Goal: Task Accomplishment & Management: Manage account settings

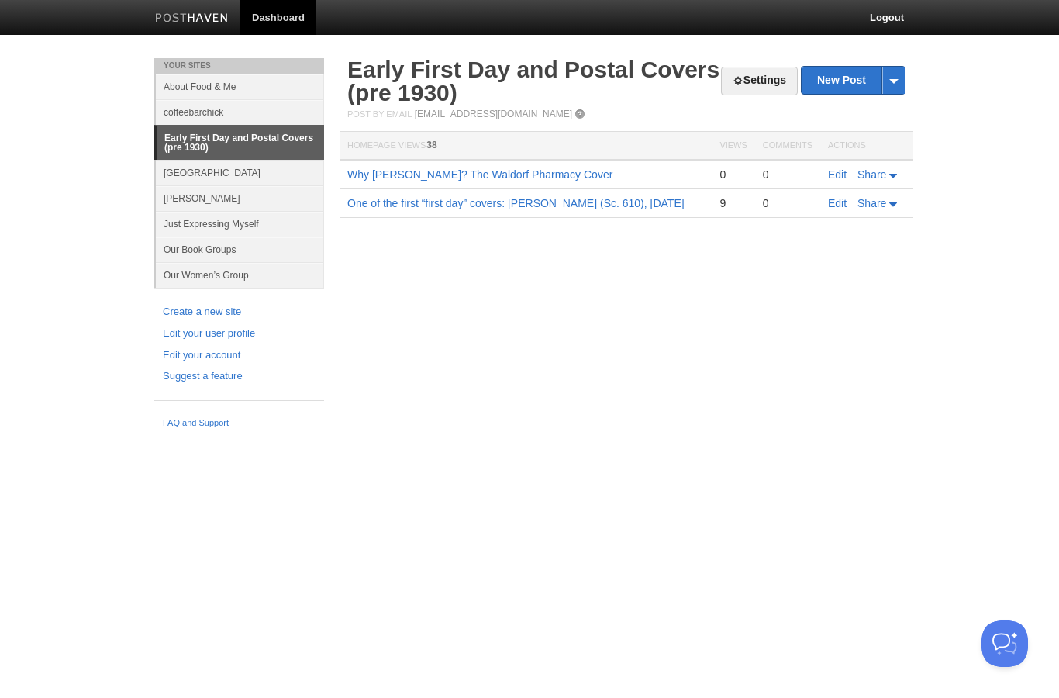
click at [747, 81] on link "Settings" at bounding box center [759, 81] width 77 height 29
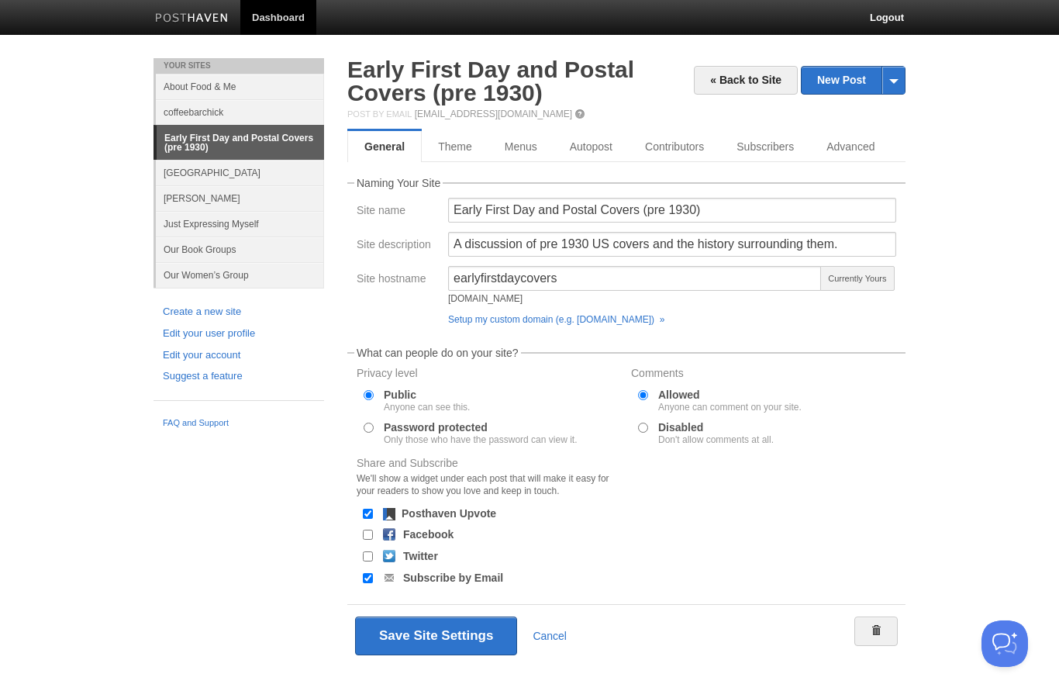
click at [852, 142] on link "Advanced" at bounding box center [850, 146] width 81 height 31
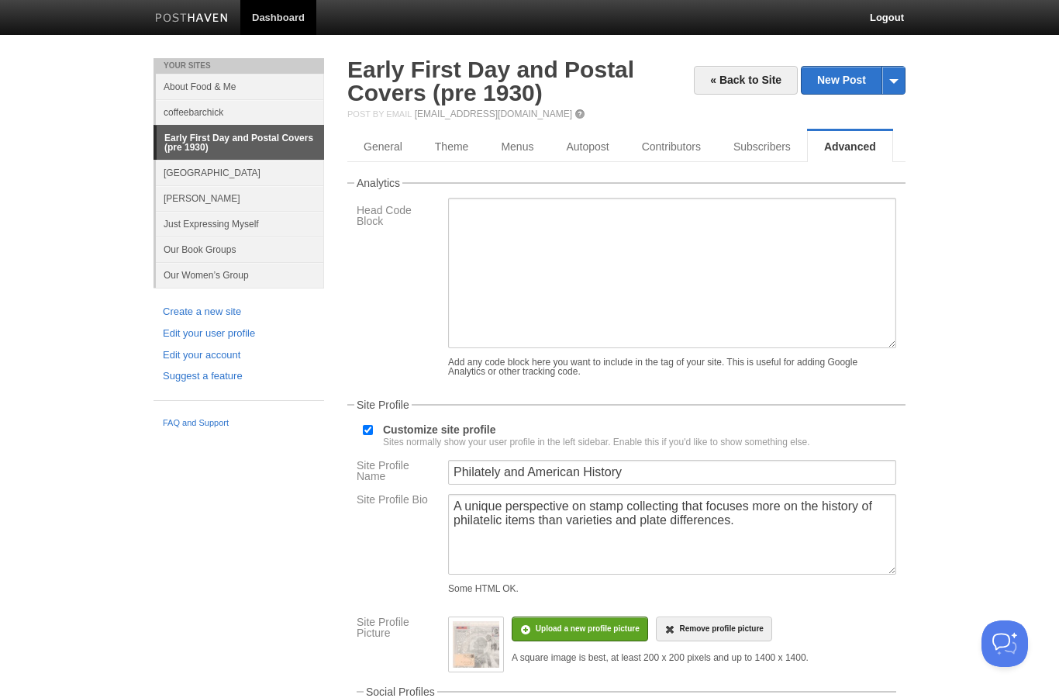
click at [175, 337] on link "Edit your user profile" at bounding box center [239, 334] width 152 height 16
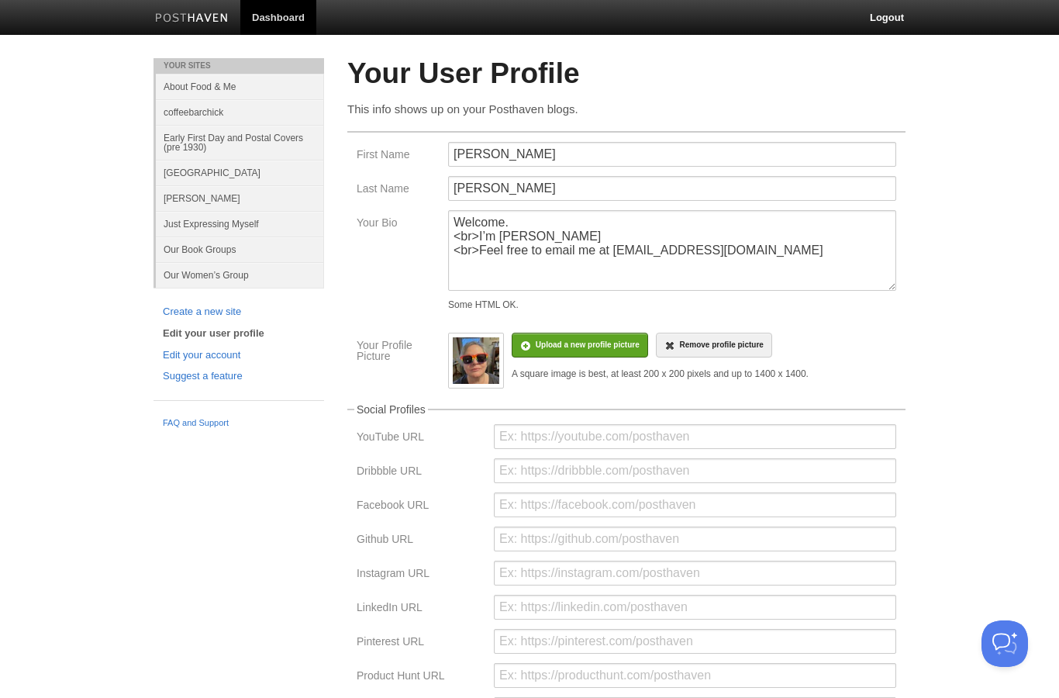
click at [202, 144] on link "Early First Day and Postal Covers (pre 1930)" at bounding box center [240, 142] width 168 height 35
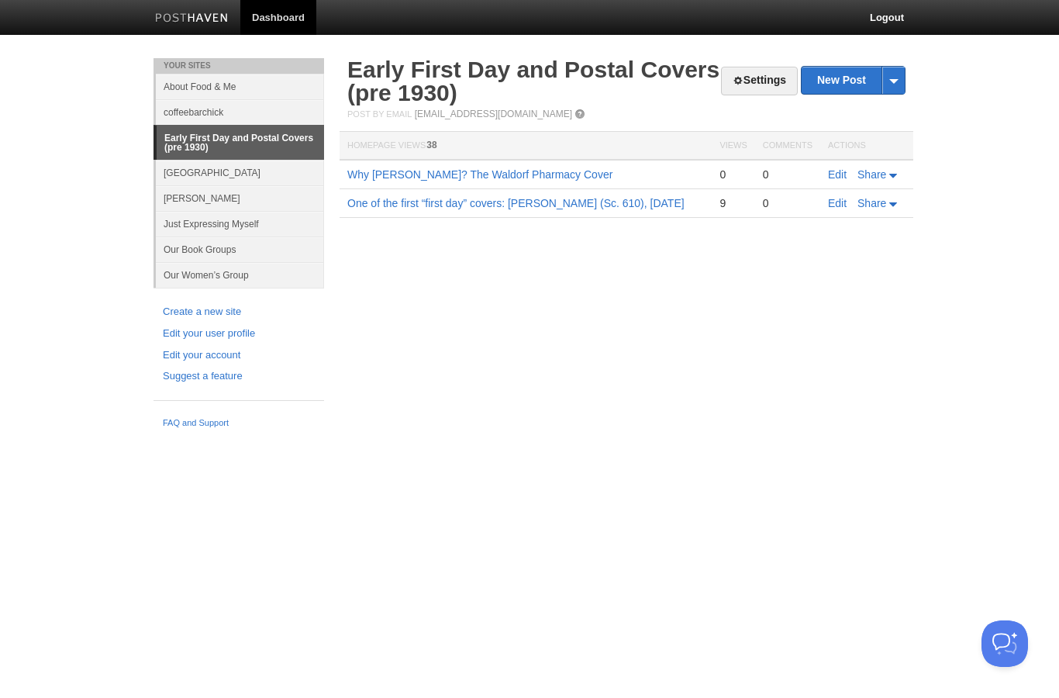
click at [748, 79] on link "Settings" at bounding box center [759, 81] width 77 height 29
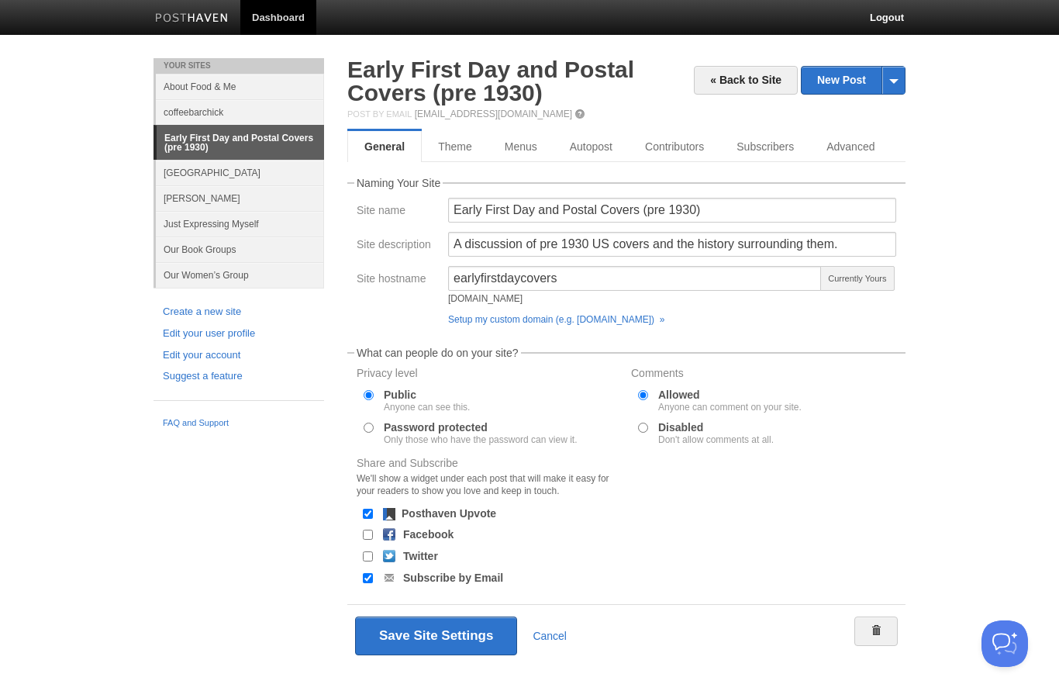
click at [842, 146] on link "Advanced" at bounding box center [850, 146] width 81 height 31
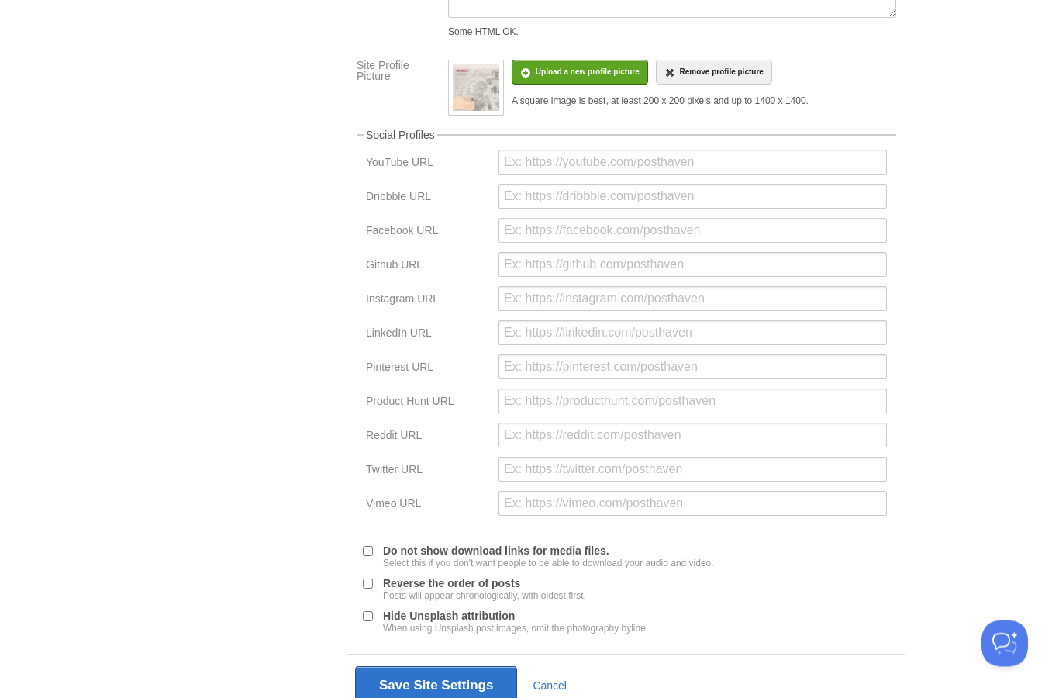
click at [577, 108] on input "file" at bounding box center [121, 81] width 1174 height 79
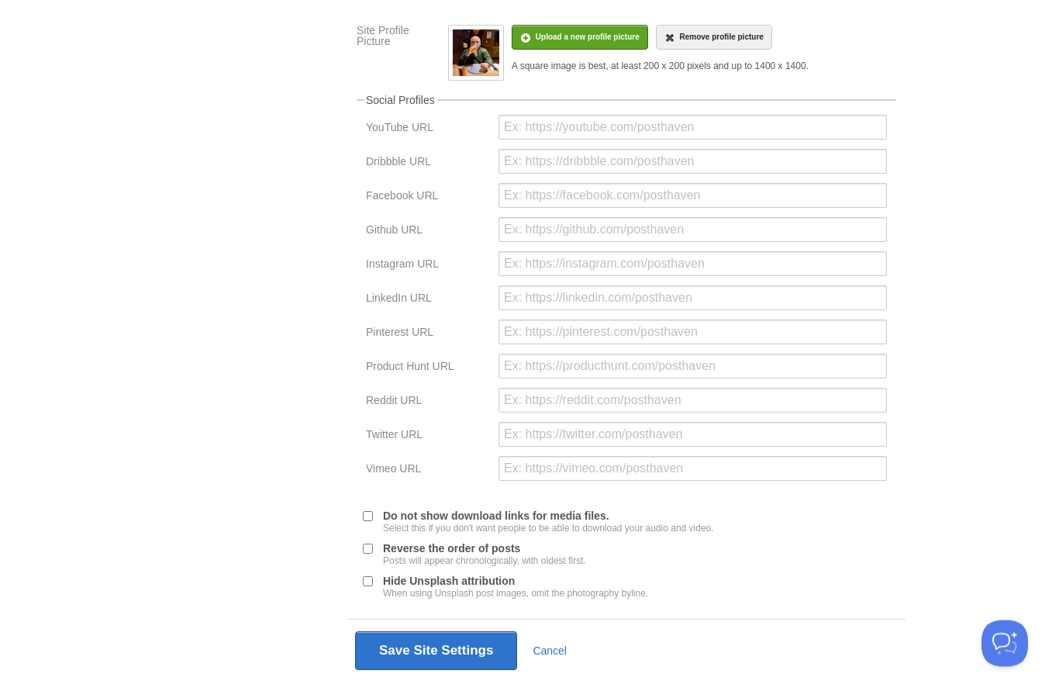
scroll to position [594, 0]
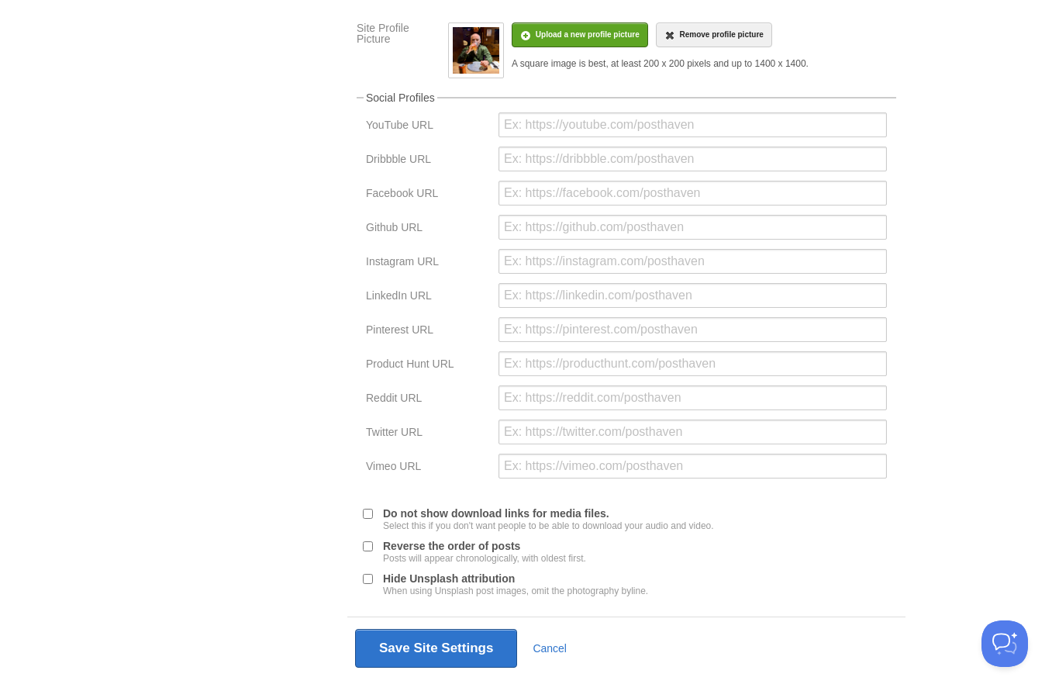
click at [442, 668] on button "Save Site Settings" at bounding box center [436, 648] width 162 height 39
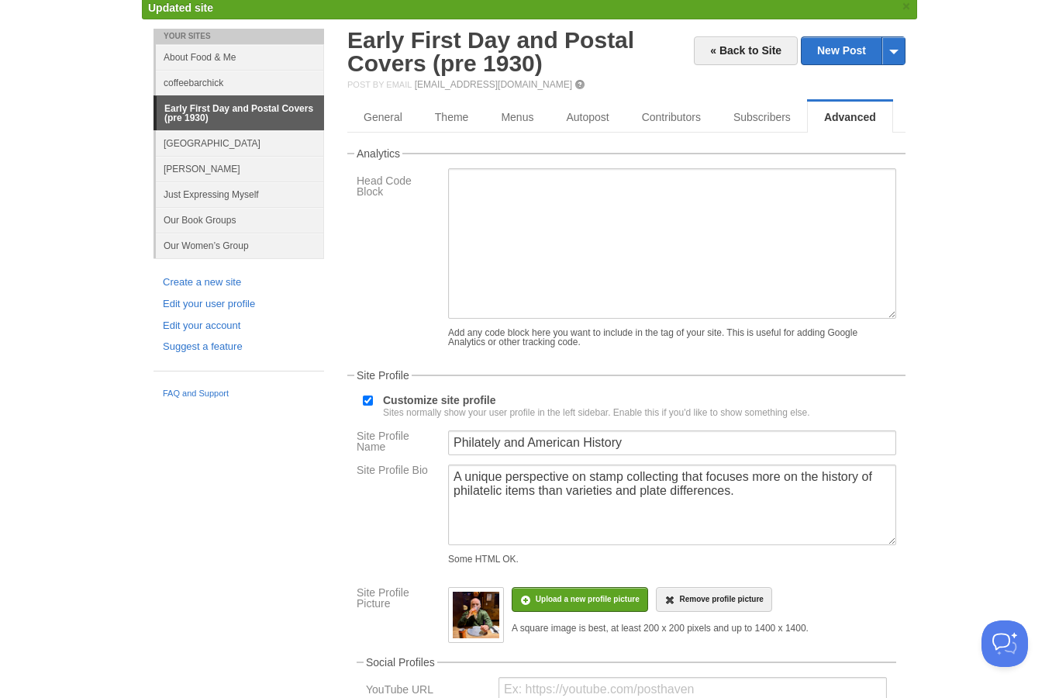
scroll to position [58, 0]
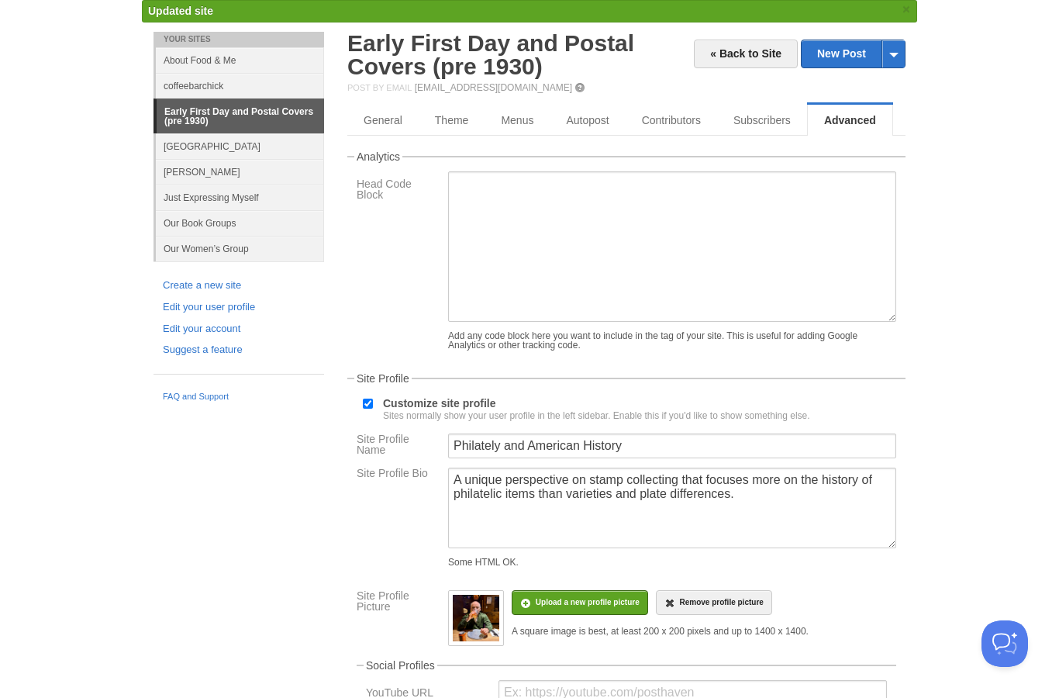
click at [411, 46] on link "Early First Day and Postal Covers (pre 1930)" at bounding box center [490, 54] width 287 height 49
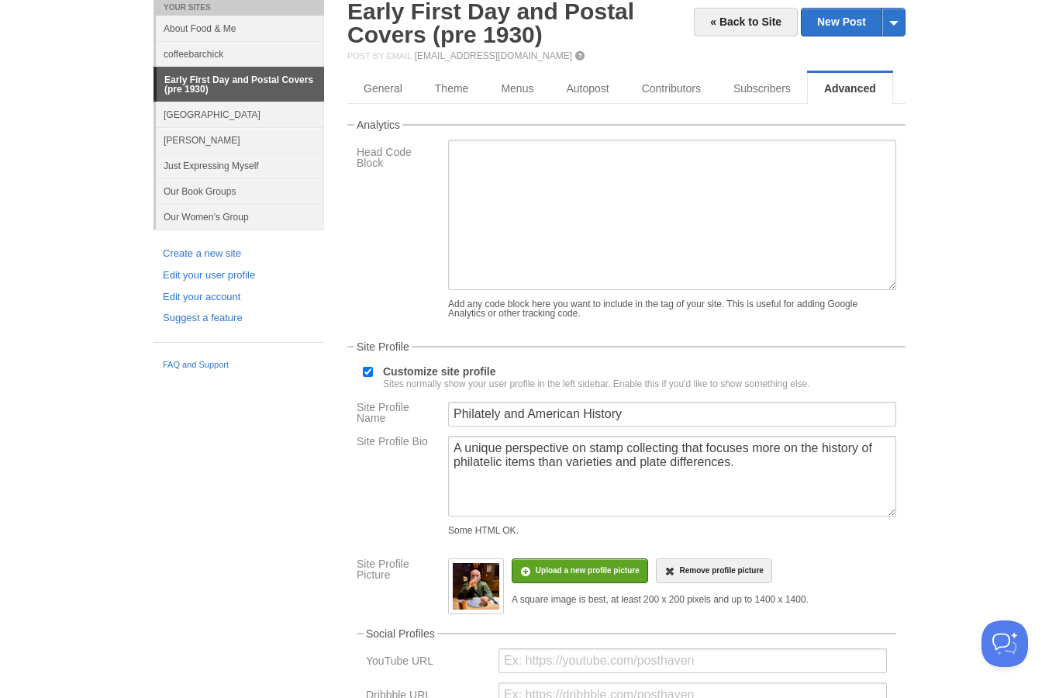
scroll to position [120, 0]
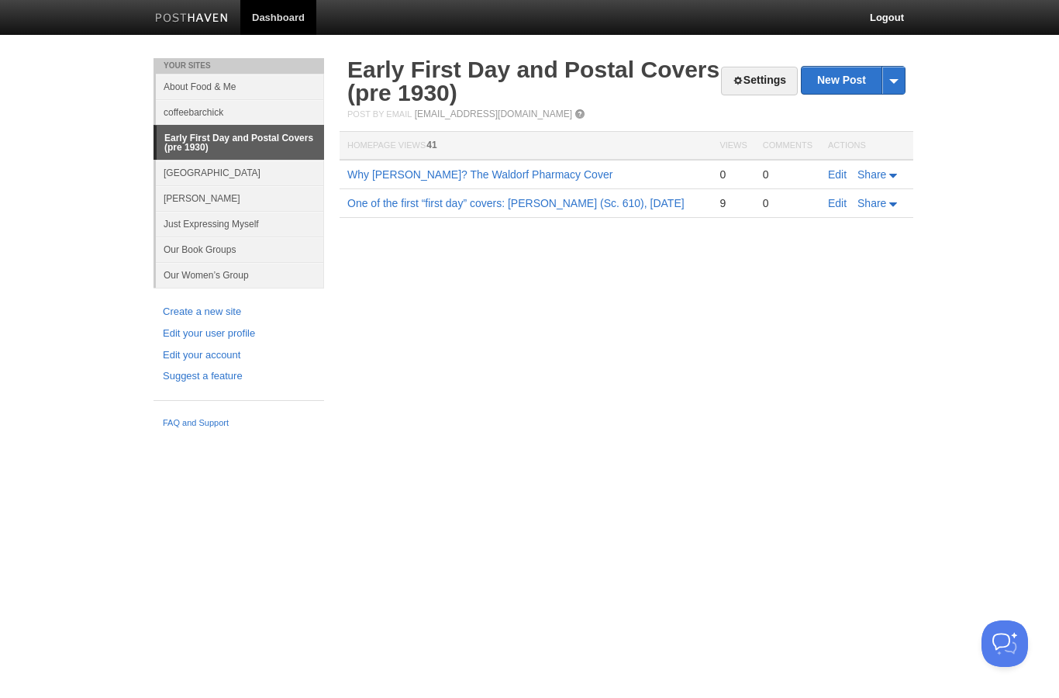
click at [755, 81] on link "Settings" at bounding box center [759, 81] width 77 height 29
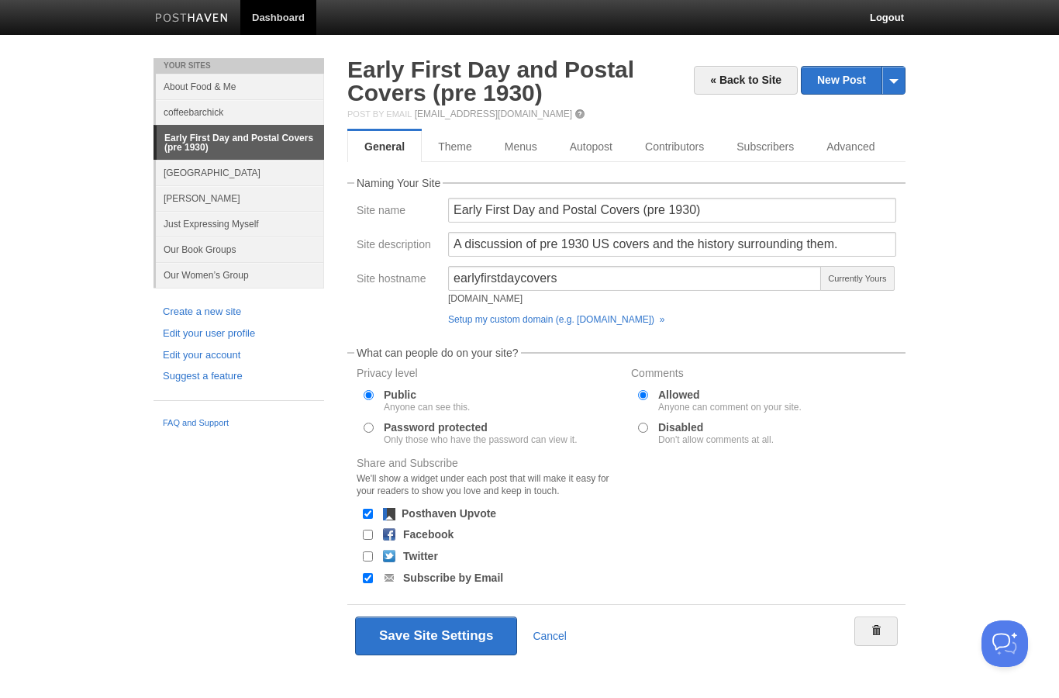
click at [848, 154] on link "Advanced" at bounding box center [850, 146] width 81 height 31
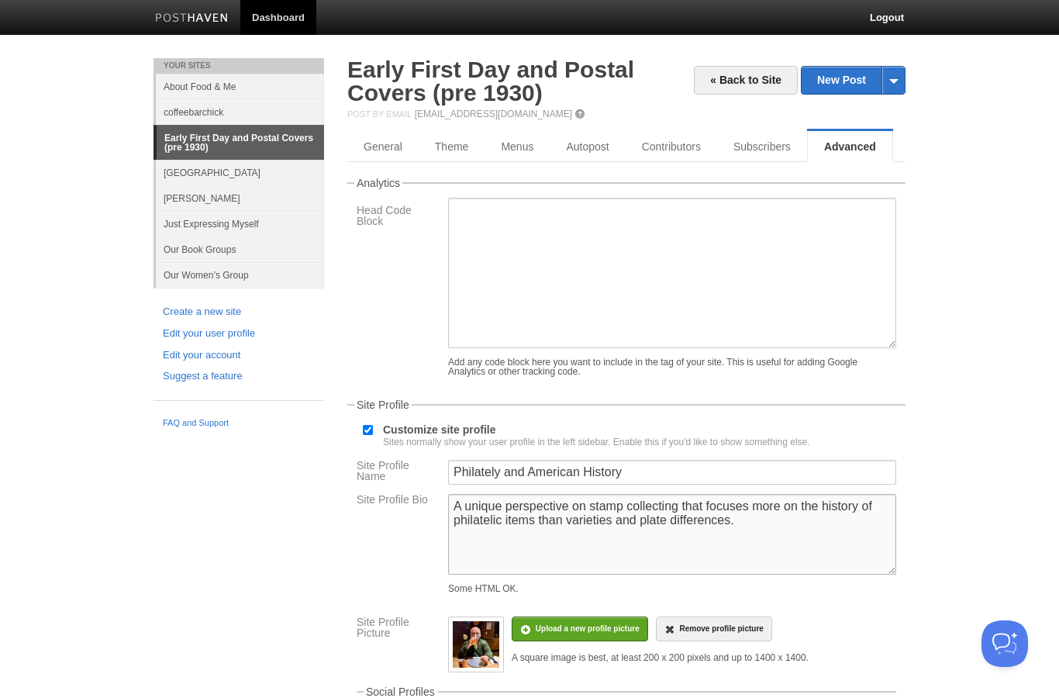
click at [867, 530] on textarea "A unique perspective on stamp collecting that focuses more on the history of ph…" at bounding box center [672, 534] width 448 height 81
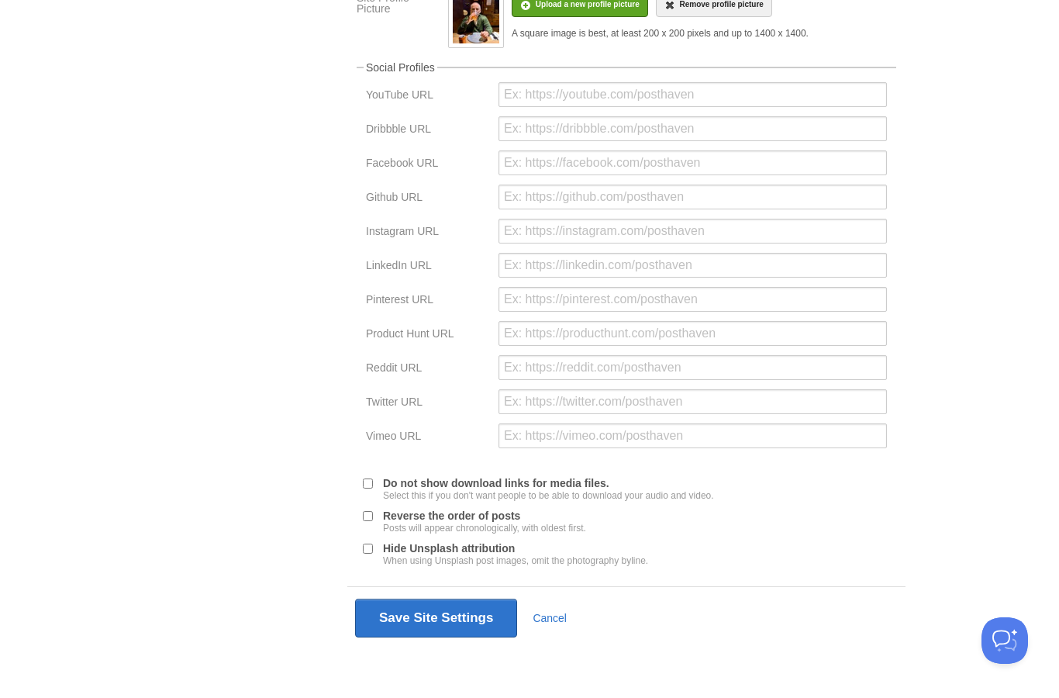
type textarea "A unique perspective on stamp collecting that focuses more on history than such…"
click at [420, 626] on button "Save Site Settings" at bounding box center [436, 621] width 162 height 39
